Goal: Go to known website: Go to known website

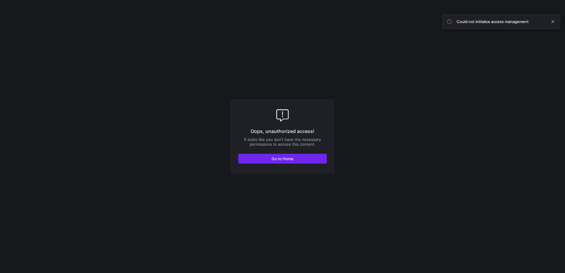
click at [291, 163] on span "button" at bounding box center [283, 158] width 88 height 9
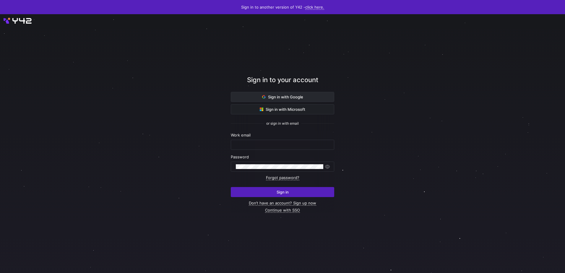
click at [248, 101] on span at bounding box center [282, 96] width 103 height 9
click at [245, 93] on span at bounding box center [282, 96] width 103 height 9
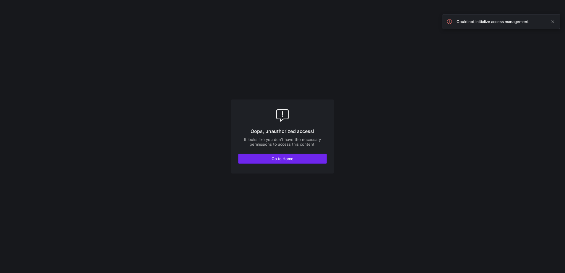
click at [287, 158] on span "Go to Home" at bounding box center [283, 158] width 22 height 5
click at [291, 161] on span "Go to Home" at bounding box center [283, 158] width 22 height 5
click at [261, 155] on span "button" at bounding box center [283, 158] width 88 height 9
click at [278, 159] on span "Go to Home" at bounding box center [283, 158] width 22 height 5
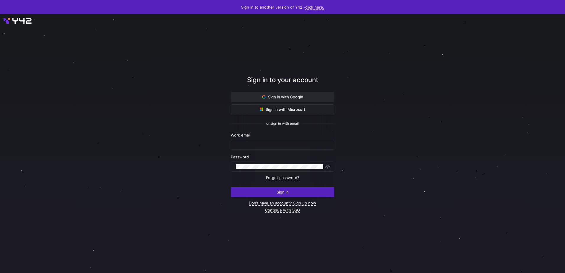
click at [250, 100] on span at bounding box center [282, 96] width 103 height 9
click at [290, 100] on span at bounding box center [282, 96] width 103 height 9
